Goal: Transaction & Acquisition: Purchase product/service

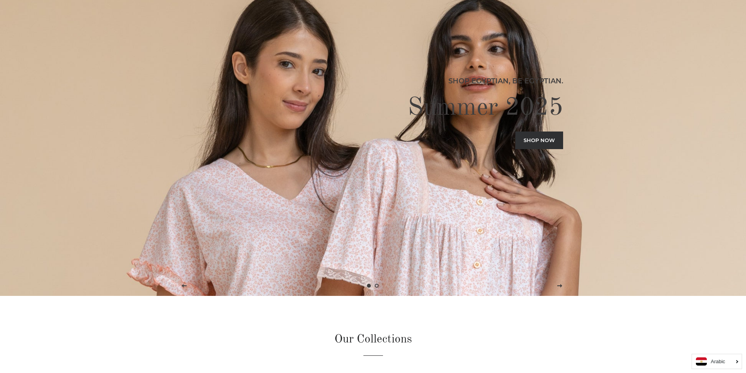
scroll to position [78, 0]
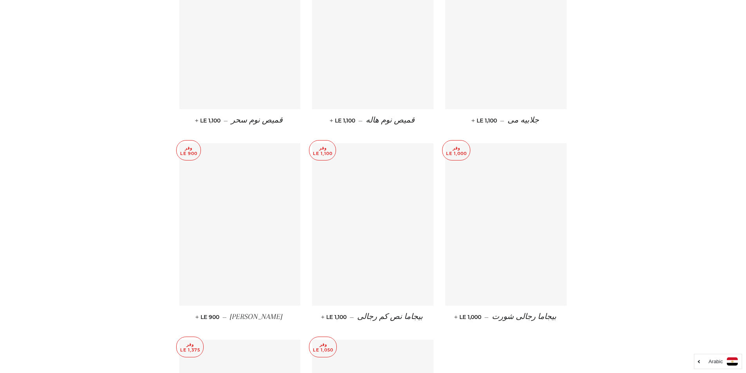
scroll to position [3679, 0]
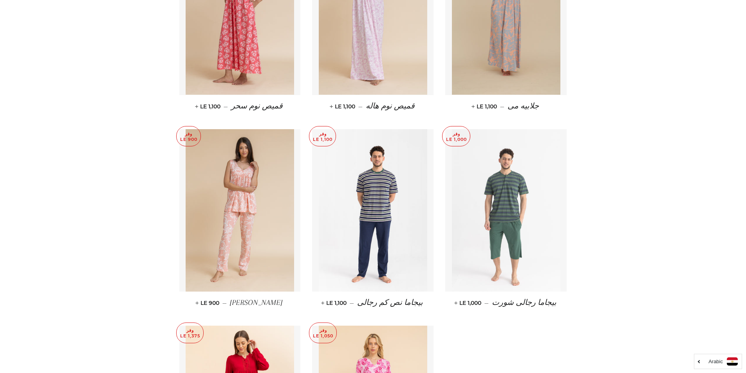
click at [503, 222] on img at bounding box center [506, 210] width 108 height 162
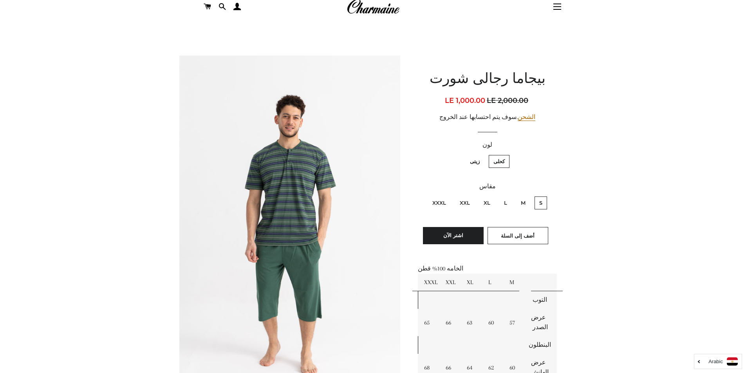
scroll to position [117, 0]
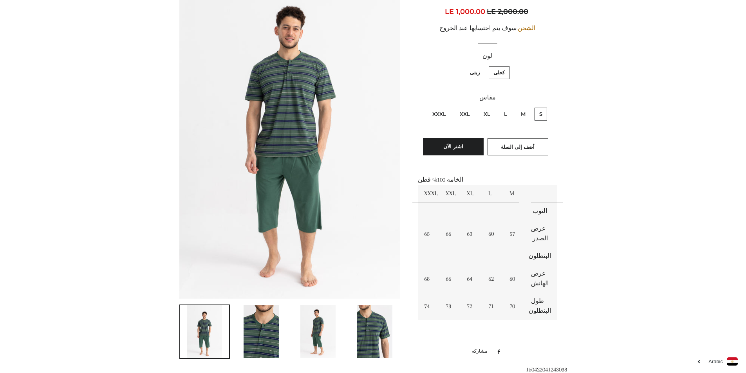
click at [264, 332] on img at bounding box center [260, 331] width 35 height 53
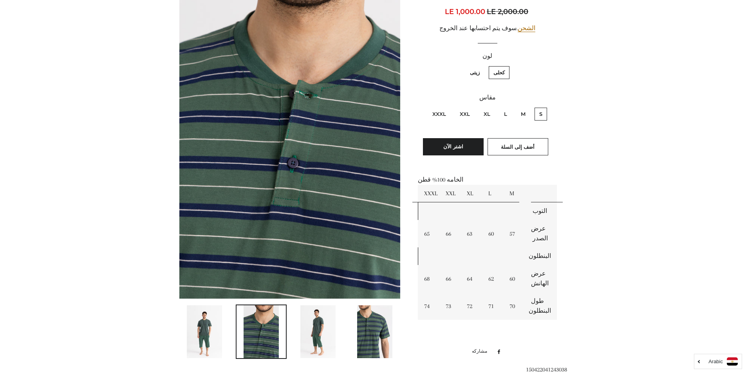
click at [317, 330] on img at bounding box center [317, 331] width 35 height 53
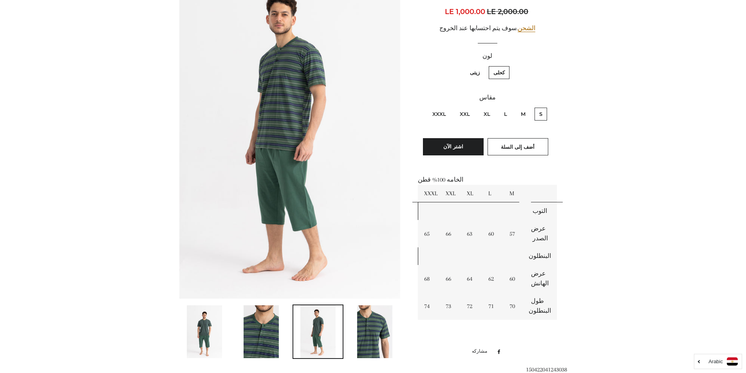
click at [362, 338] on img at bounding box center [374, 331] width 35 height 53
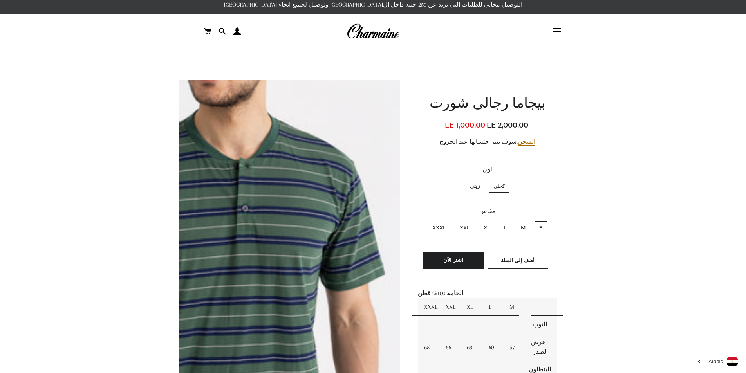
scroll to position [0, 0]
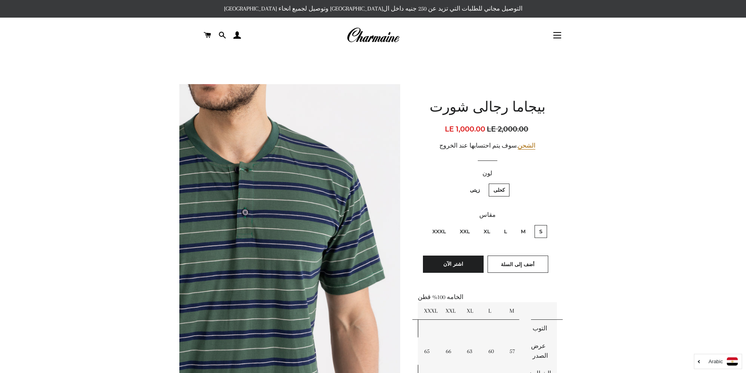
click at [368, 36] on img at bounding box center [372, 35] width 53 height 17
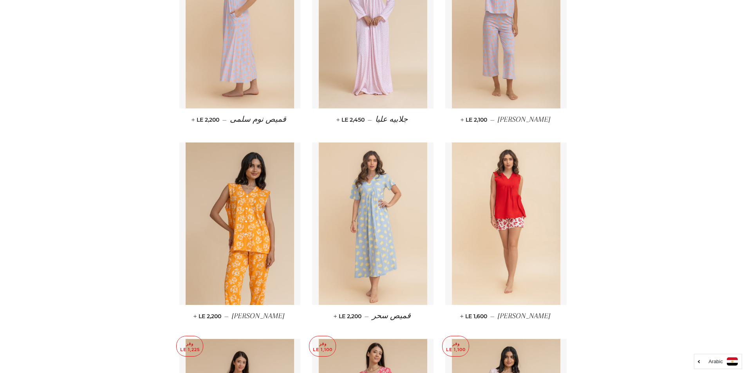
scroll to position [1527, 0]
